Goal: Check status: Check status

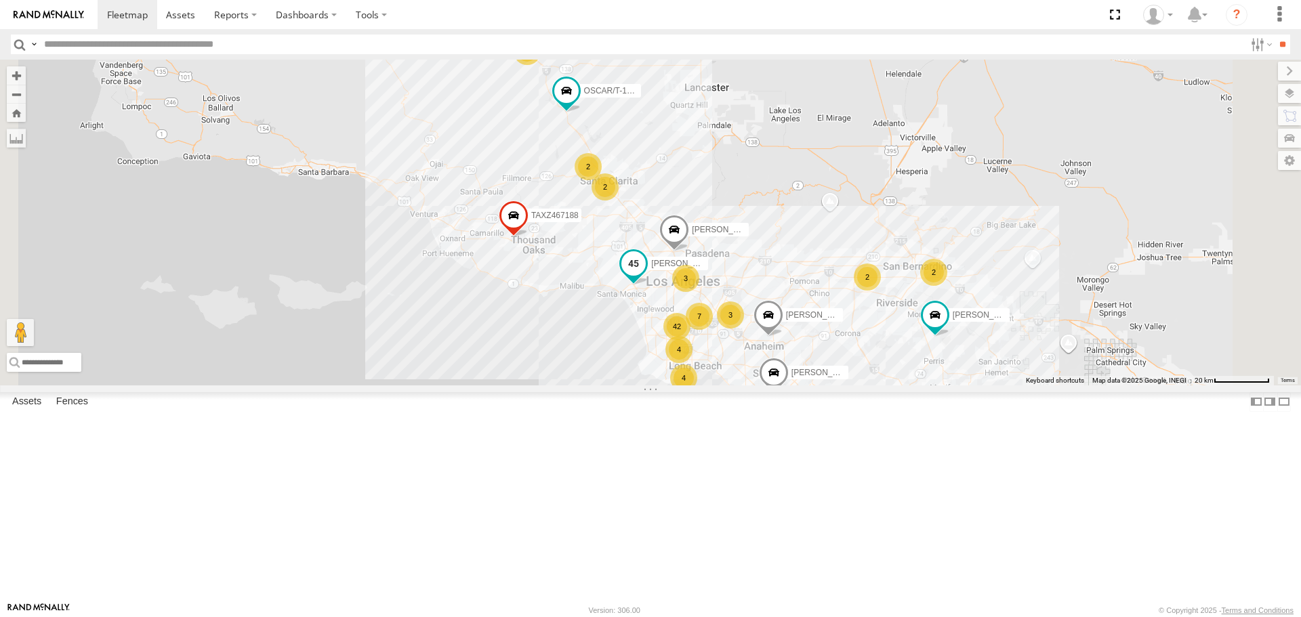
drag, startPoint x: 828, startPoint y: 479, endPoint x: 828, endPoint y: 367, distance: 111.8
click at [828, 367] on div "TAXZ467188 [PERSON_NAME]/T-1628 [PERSON_NAME] SLXB196826 OSCAR/T-1668 [PERSON_N…" at bounding box center [650, 222] width 1301 height 325
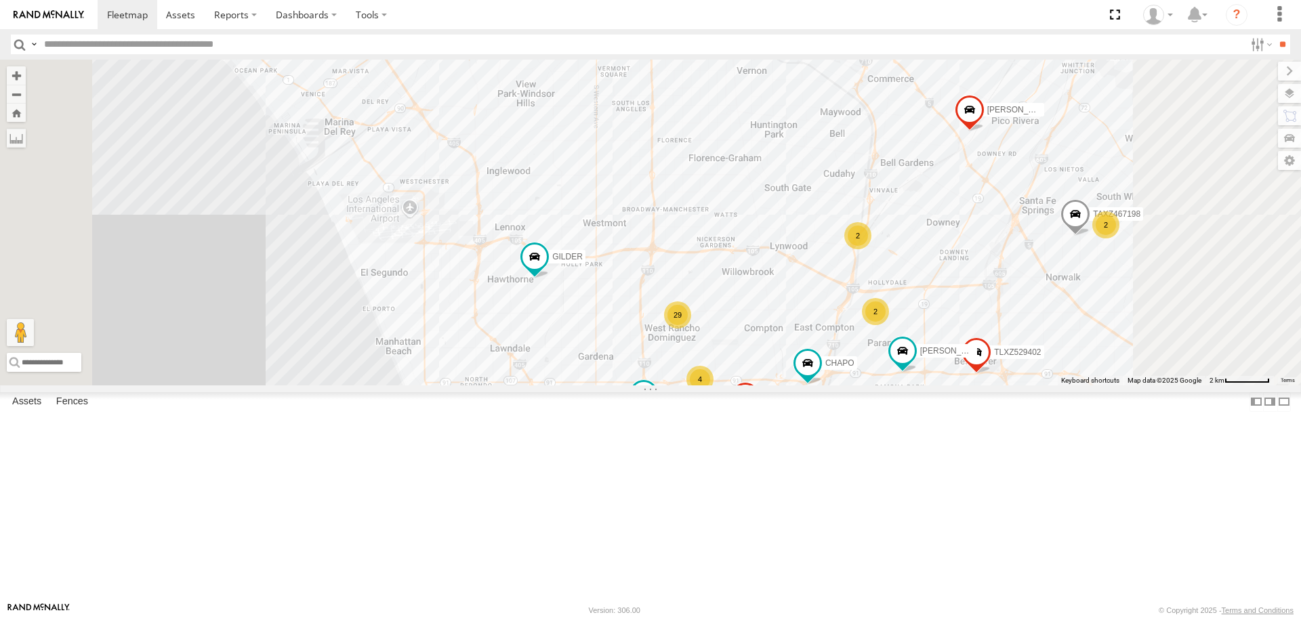
click at [794, 442] on div "7" at bounding box center [780, 428] width 27 height 27
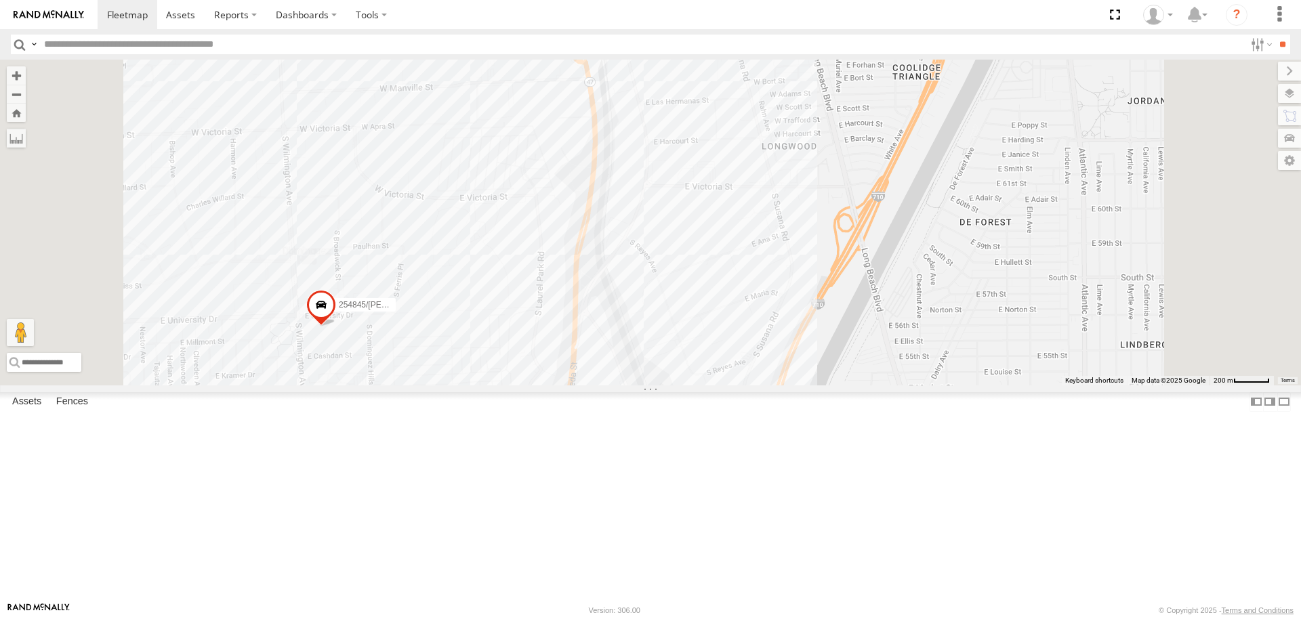
drag, startPoint x: 798, startPoint y: 460, endPoint x: 784, endPoint y: 491, distance: 34.0
click at [788, 385] on div "TAXZ467188 [PERSON_NAME]/T-1628 [PERSON_NAME] SLXB196826 OSCAR/T-1668 [PERSON_N…" at bounding box center [650, 222] width 1301 height 325
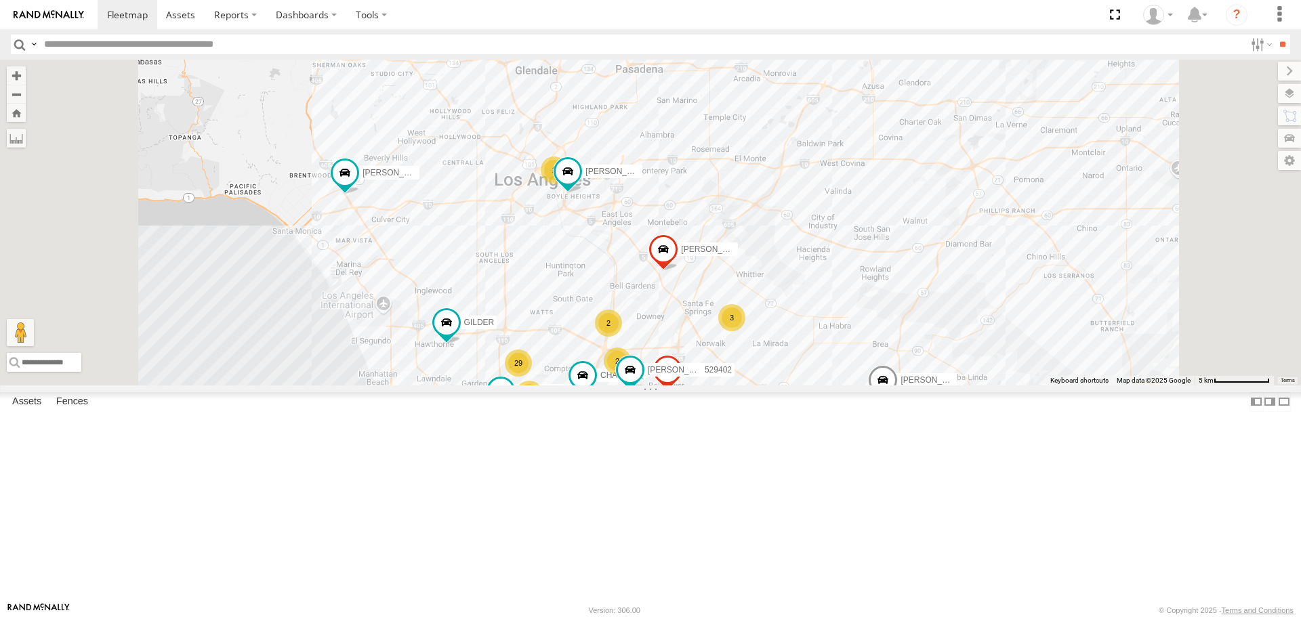
drag, startPoint x: 637, startPoint y: 286, endPoint x: 694, endPoint y: 457, distance: 180.6
click at [693, 385] on div "TAXZ467188 [PERSON_NAME]/T-1628 [PERSON_NAME] SLXB196826 OSCAR/T-1668 [PERSON_N…" at bounding box center [650, 222] width 1301 height 325
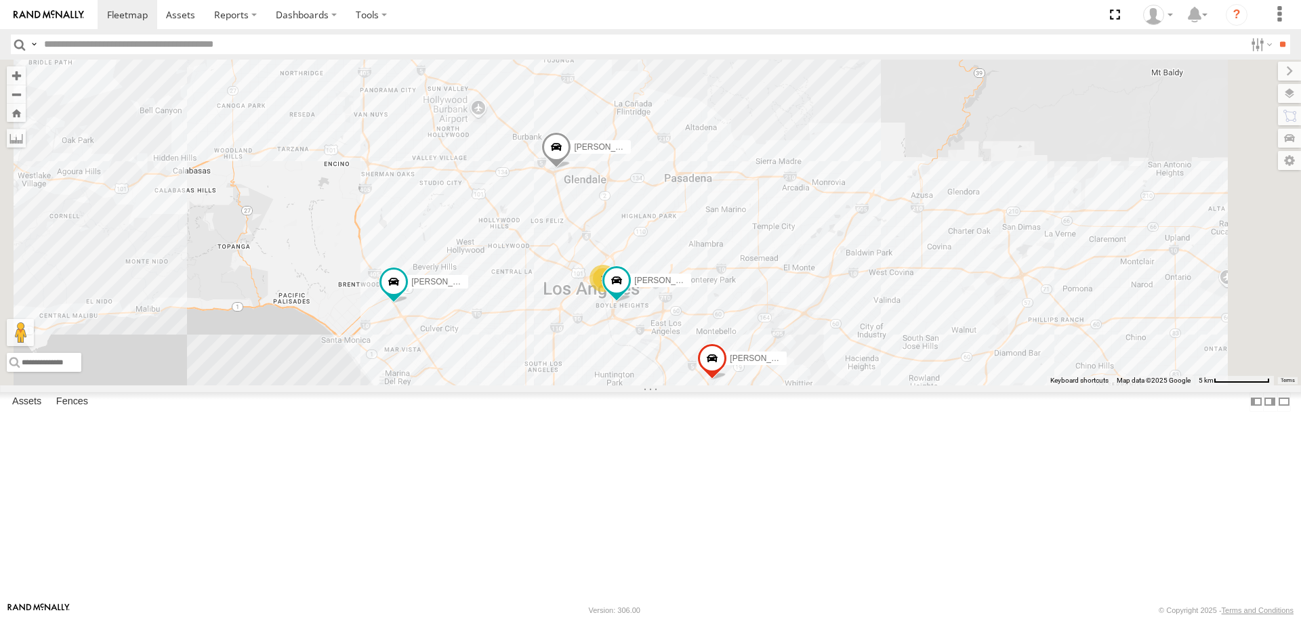
drag, startPoint x: 692, startPoint y: 421, endPoint x: 725, endPoint y: 483, distance: 70.9
click at [725, 385] on div "TAXZ467188 [PERSON_NAME]/T-1628 [PERSON_NAME] SLXB196826 OSCAR/T-1668 [PERSON_N…" at bounding box center [650, 222] width 1301 height 325
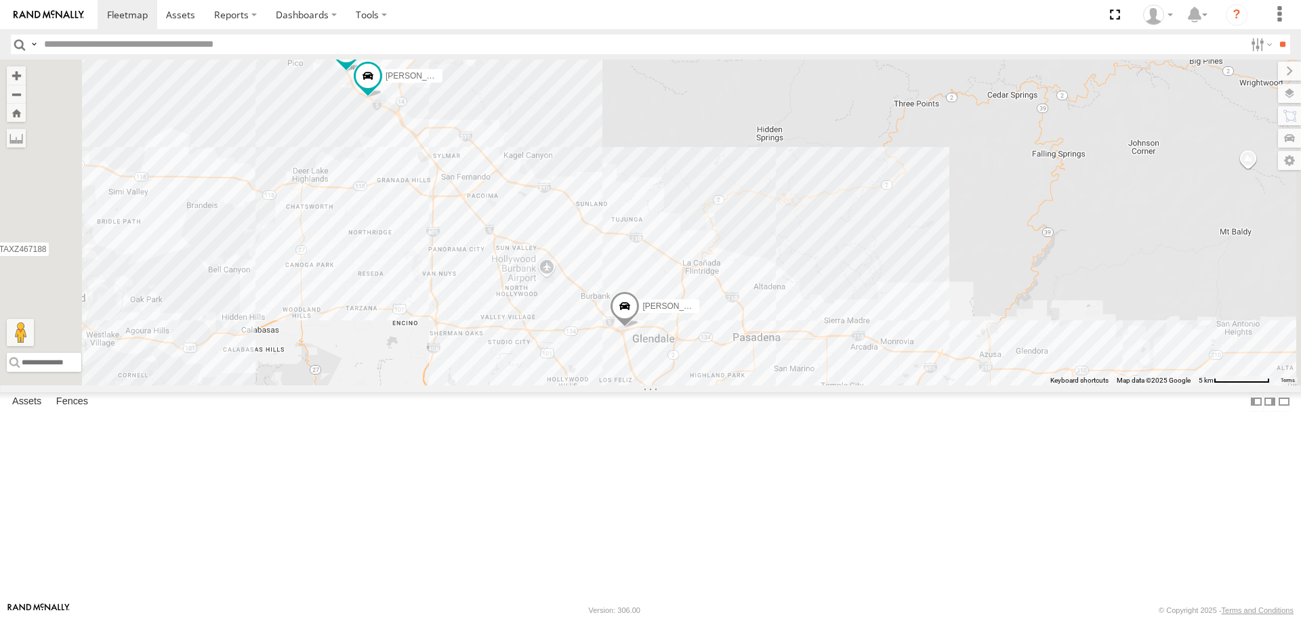
drag, startPoint x: 668, startPoint y: 440, endPoint x: 688, endPoint y: 461, distance: 28.7
click at [687, 385] on div "TAXZ467188 [PERSON_NAME]/T-1628 [PERSON_NAME] SLXB196826 OSCAR/T-1668 [PERSON_N…" at bounding box center [650, 222] width 1301 height 325
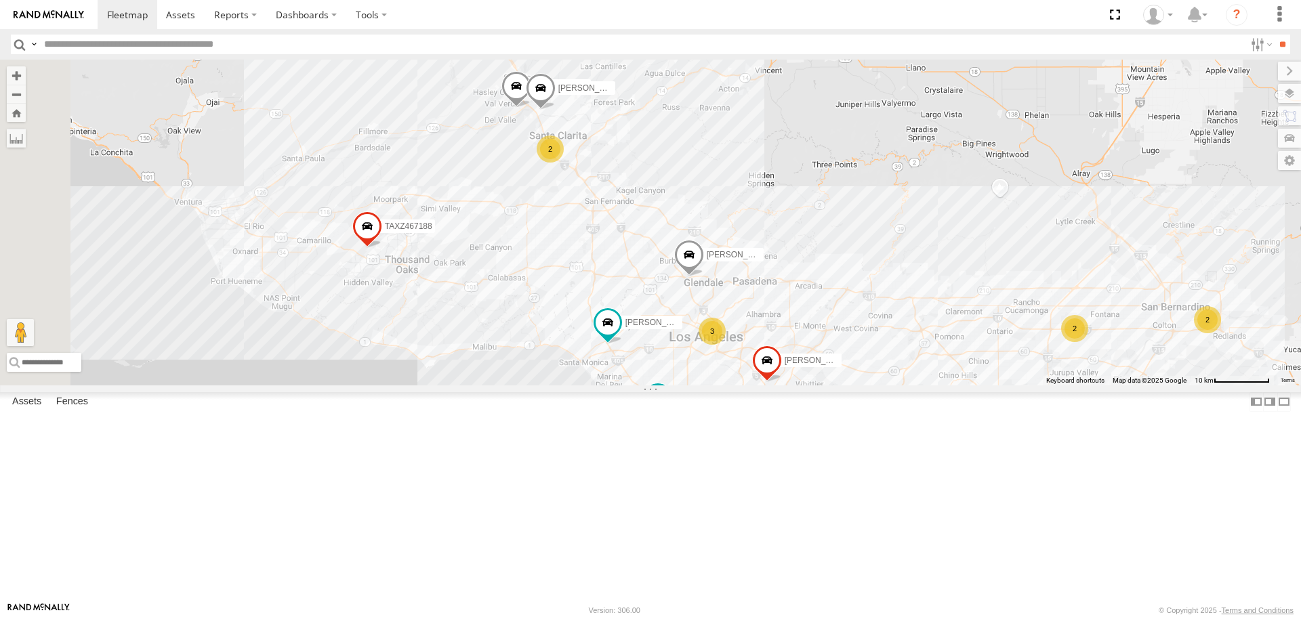
drag, startPoint x: 780, startPoint y: 385, endPoint x: 837, endPoint y: 367, distance: 59.6
click at [837, 367] on div "TAXZ467188 [PERSON_NAME]/T-1628 [PERSON_NAME] SLXB196826 OSCAR/T-1668 [PERSON_N…" at bounding box center [650, 222] width 1301 height 325
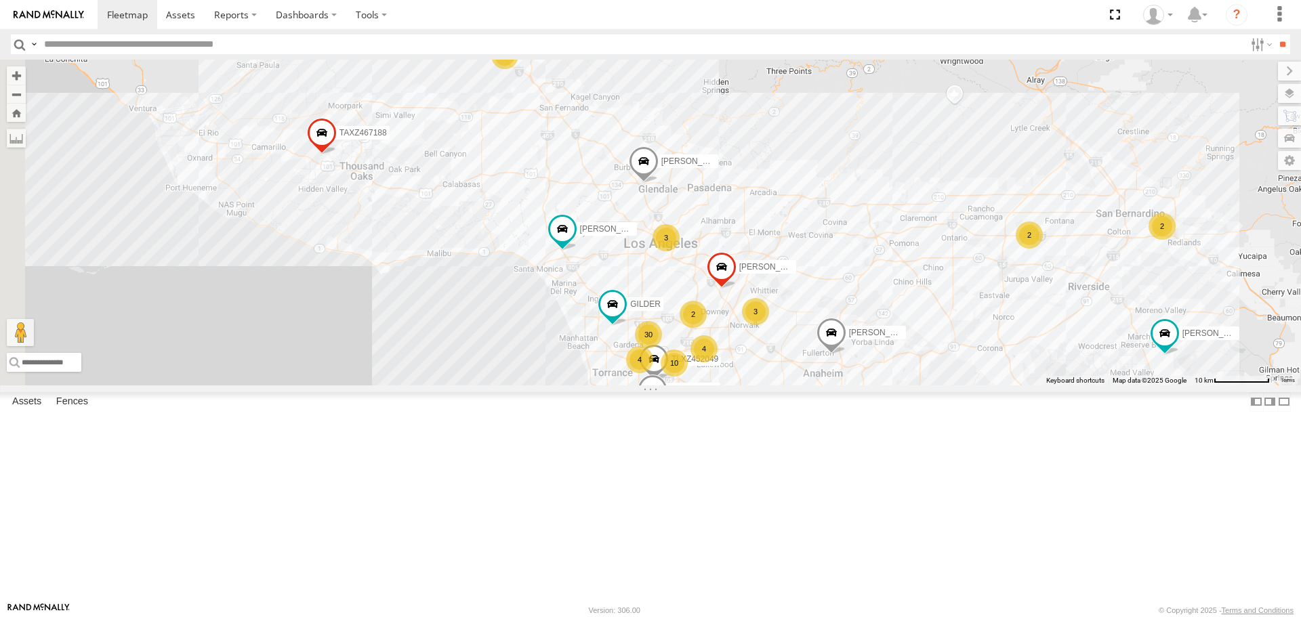
drag, startPoint x: 849, startPoint y: 394, endPoint x: 632, endPoint y: 236, distance: 268.1
click at [632, 236] on div "TAXZ467188 [PERSON_NAME]/T-1628 [PERSON_NAME] SLXB196826 OSCAR/T-1668 [PERSON_N…" at bounding box center [650, 222] width 1301 height 325
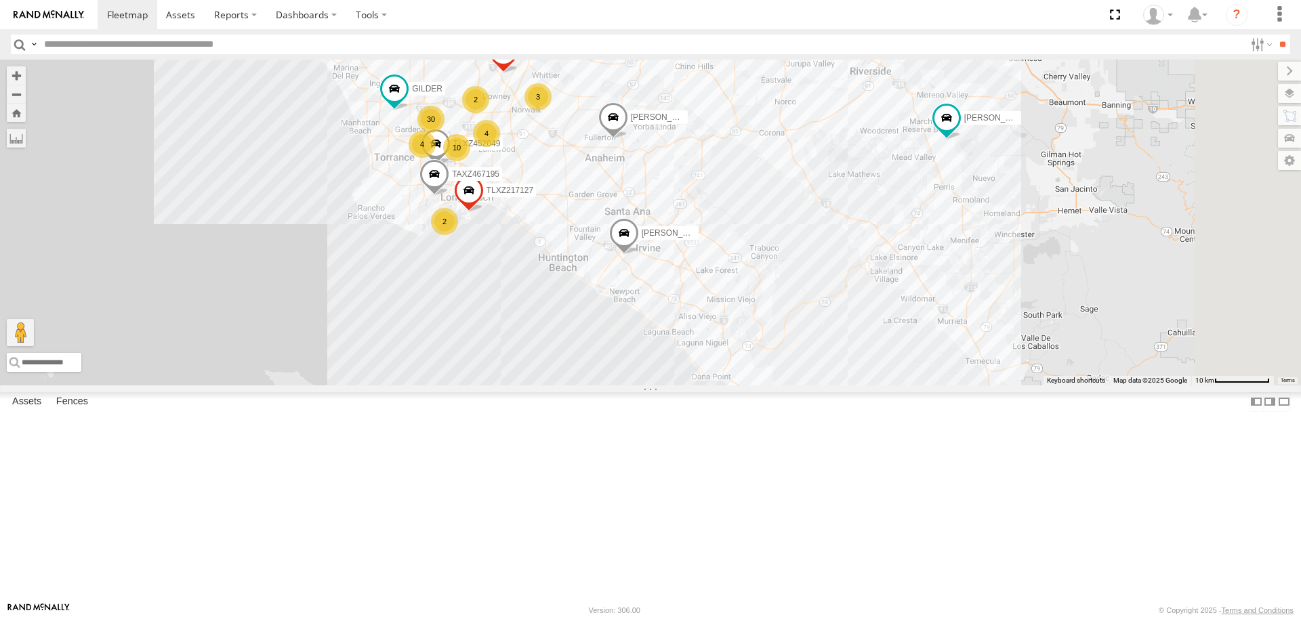
click at [797, 313] on div "TAXZ467188 [PERSON_NAME]/T-1628 [PERSON_NAME] SLXB196826 OSCAR/T-1668 [PERSON_N…" at bounding box center [650, 222] width 1301 height 325
